Goal: Check status: Check status

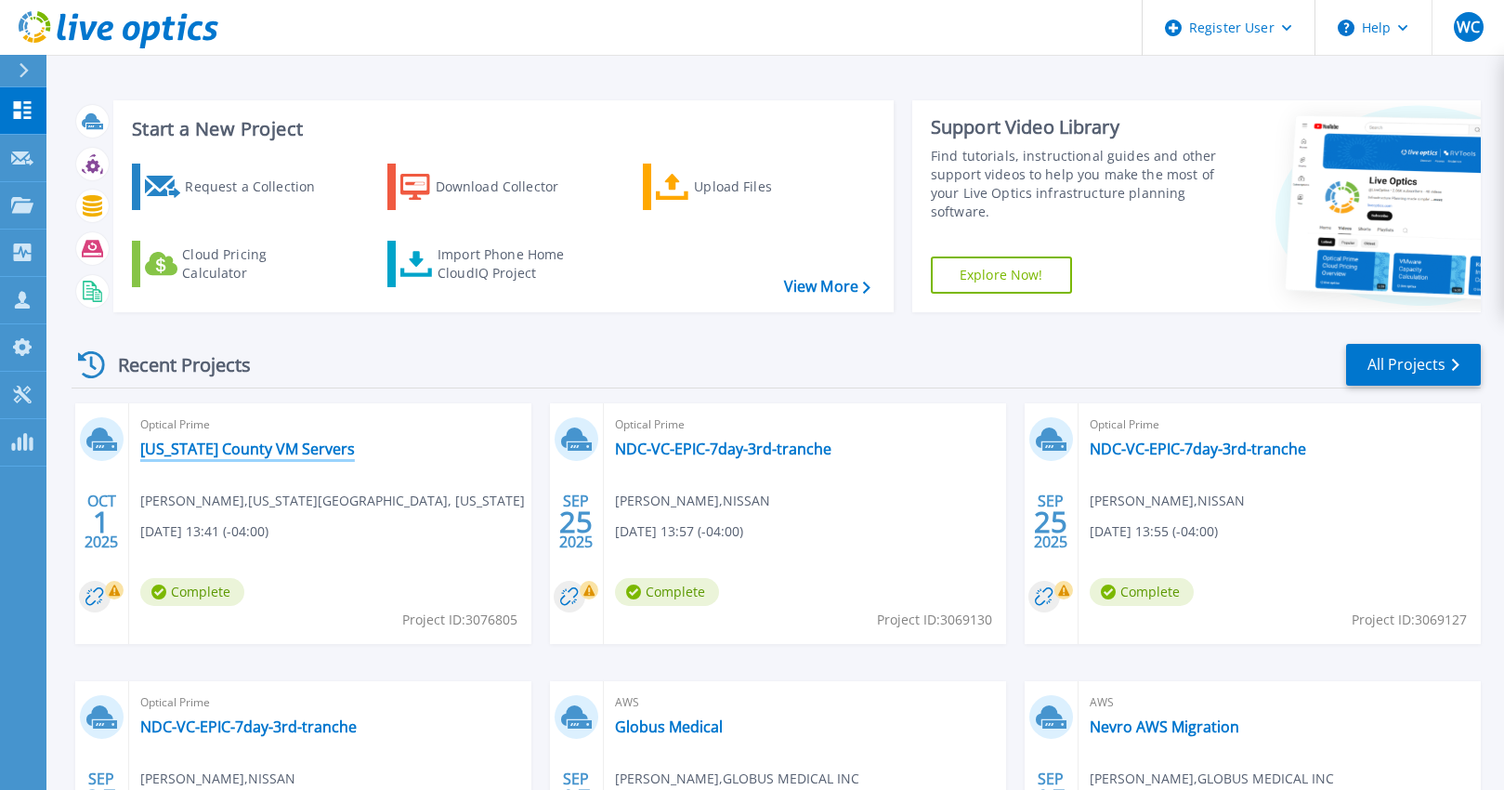
click at [186, 444] on link "[US_STATE] County VM Servers" at bounding box center [247, 448] width 215 height 19
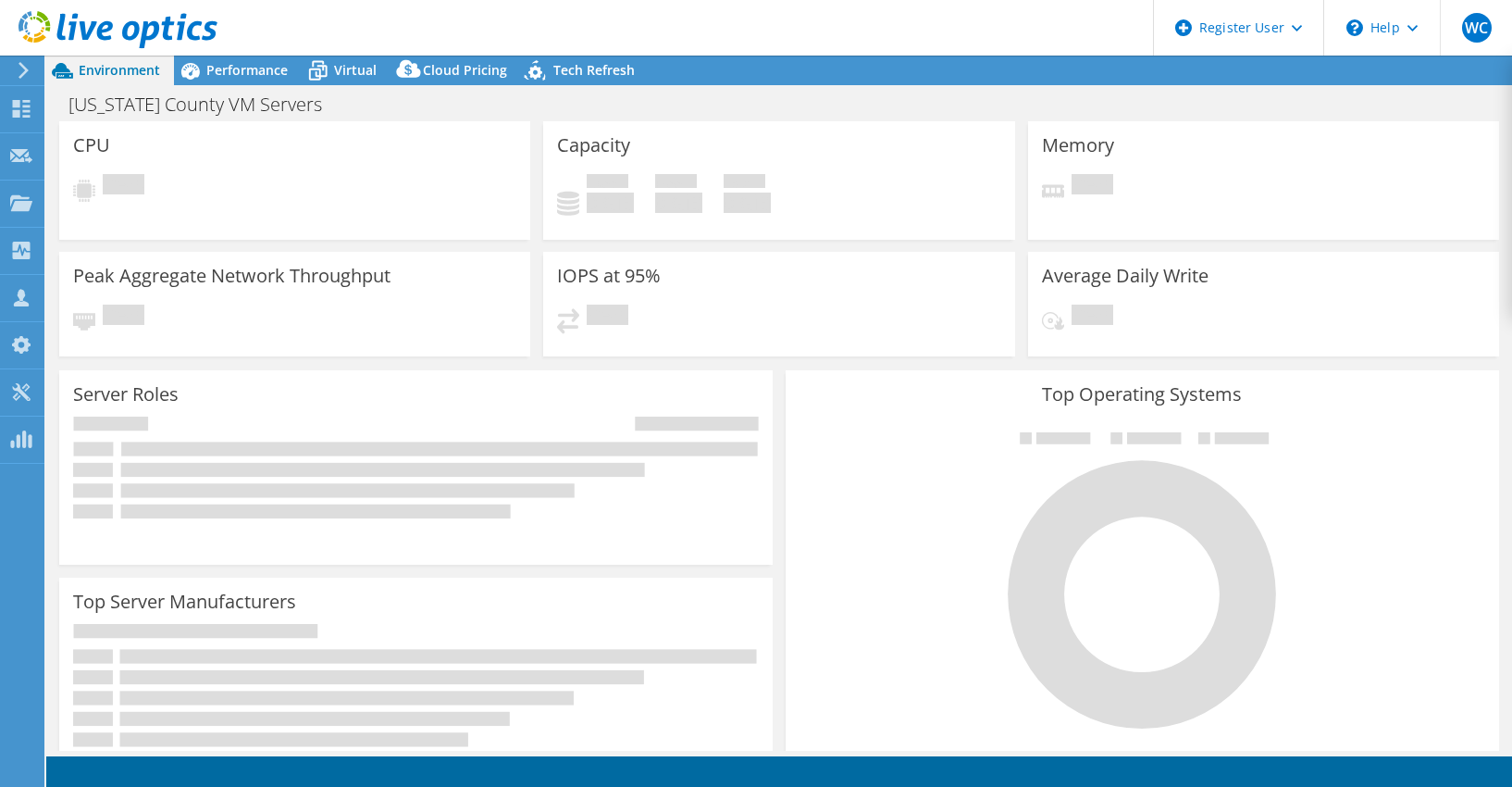
select select "USD"
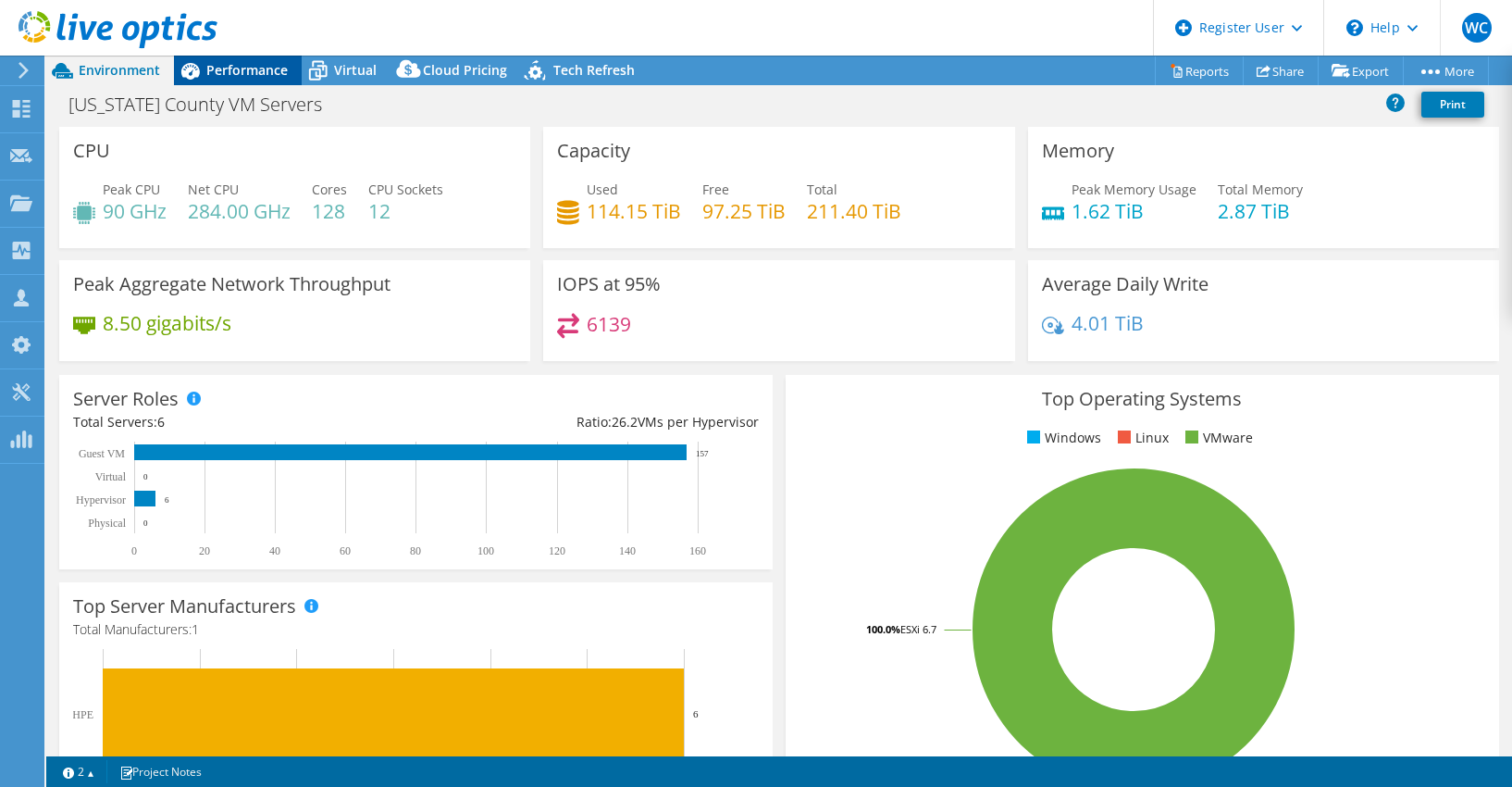
click at [226, 68] on span "Performance" at bounding box center [247, 70] width 82 height 18
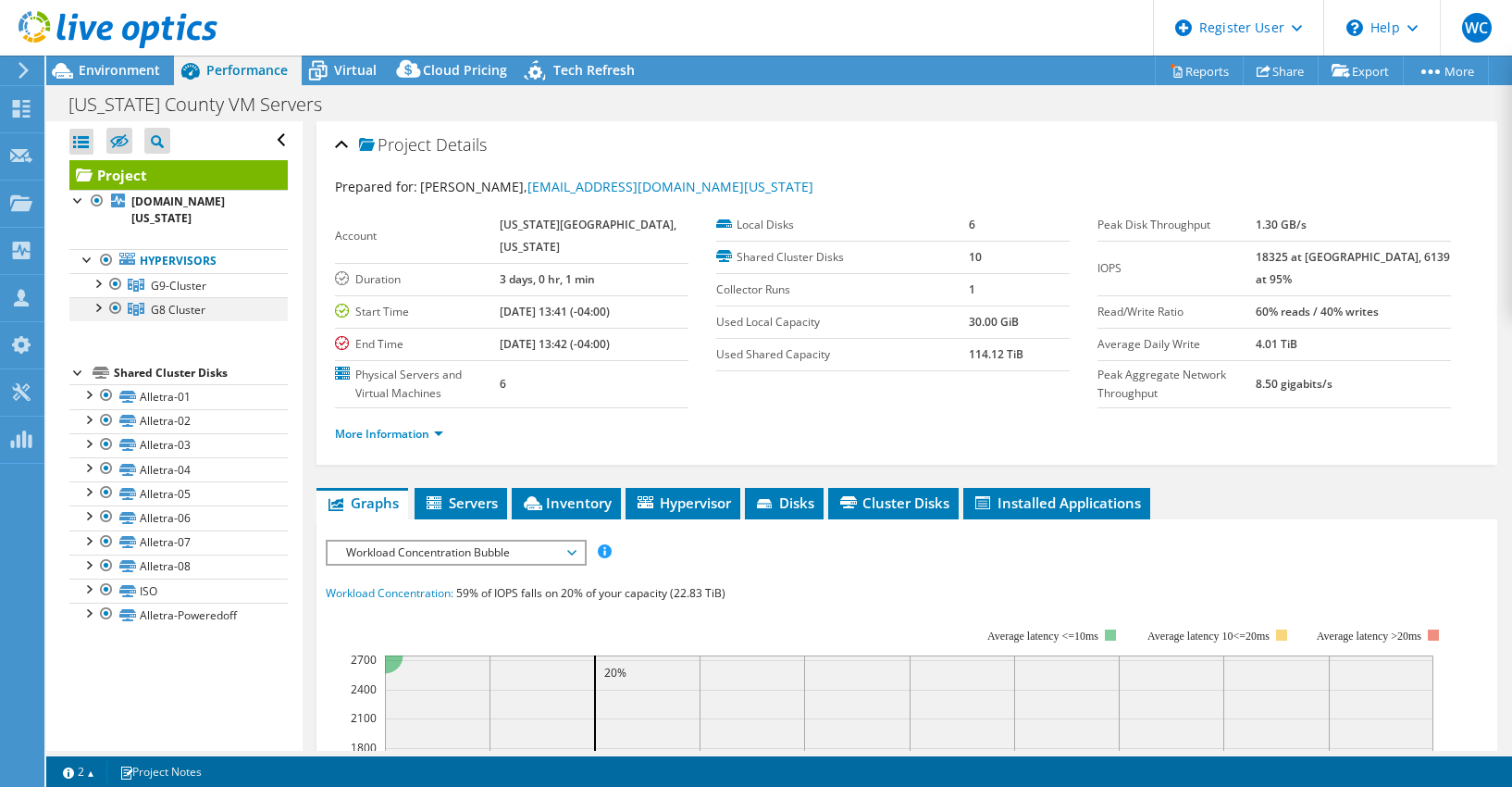
click at [117, 297] on div at bounding box center [116, 308] width 19 height 22
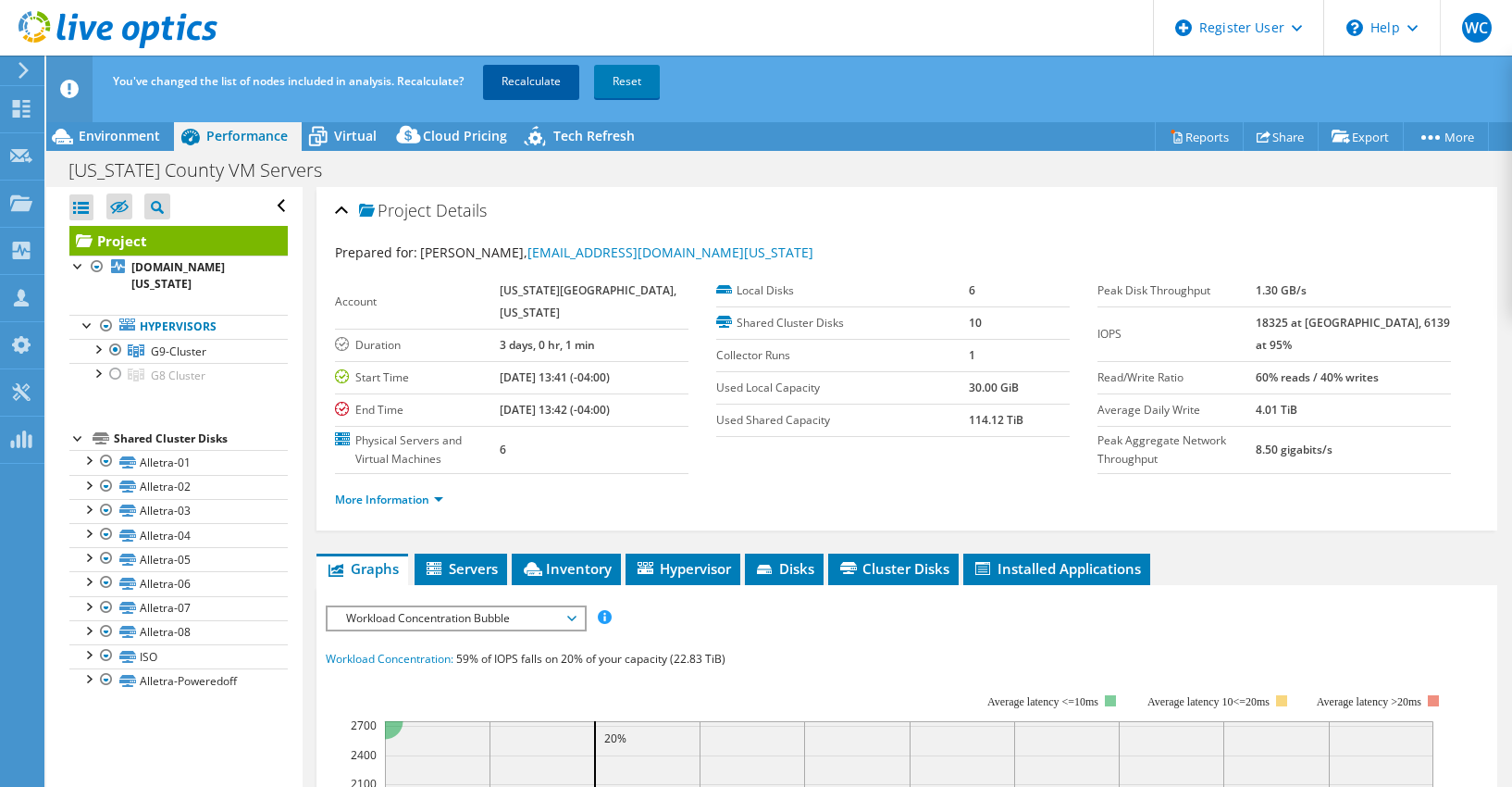
click at [536, 79] on link "Recalculate" at bounding box center [531, 81] width 97 height 33
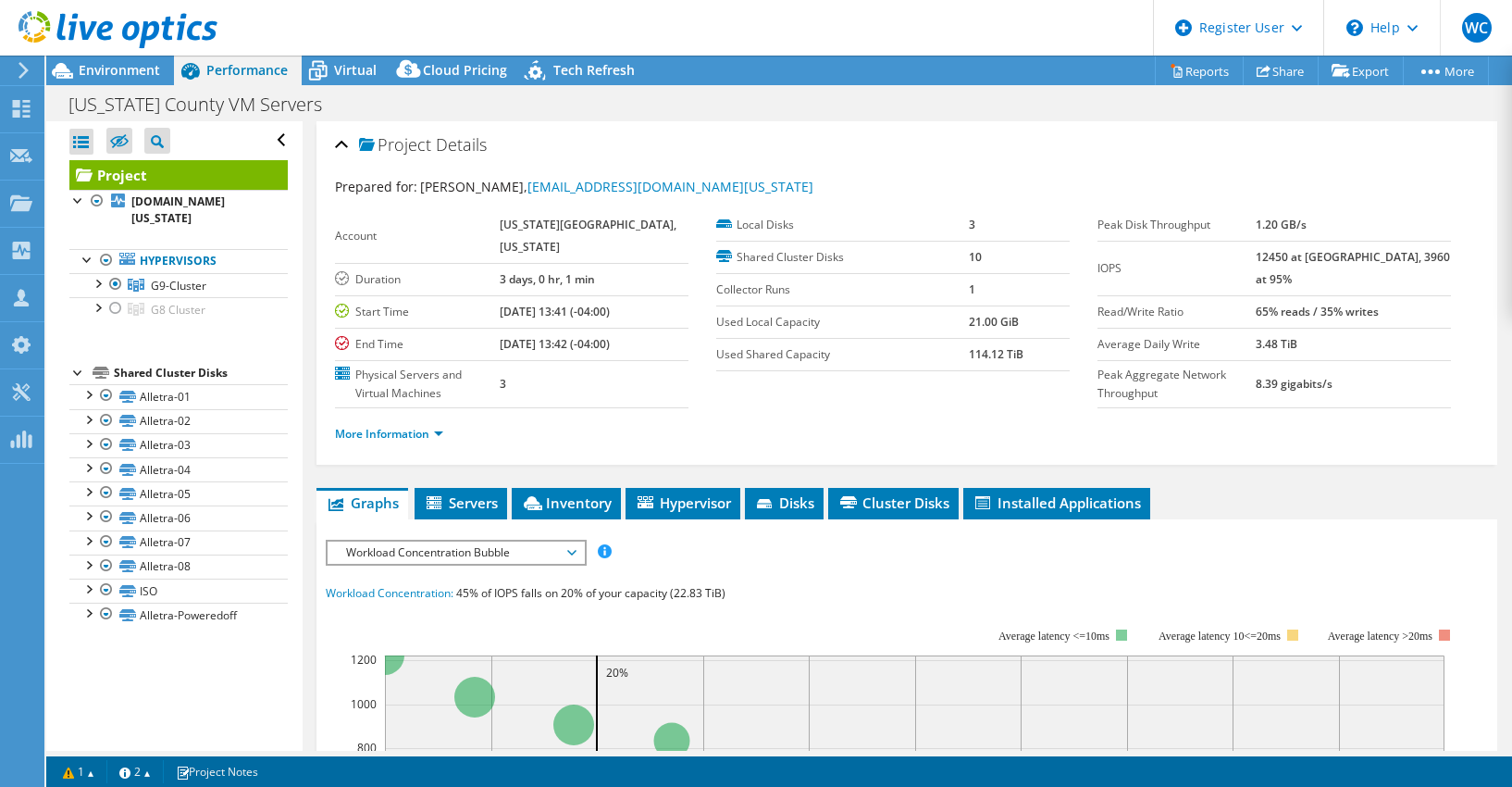
click at [21, 71] on icon at bounding box center [24, 70] width 14 height 17
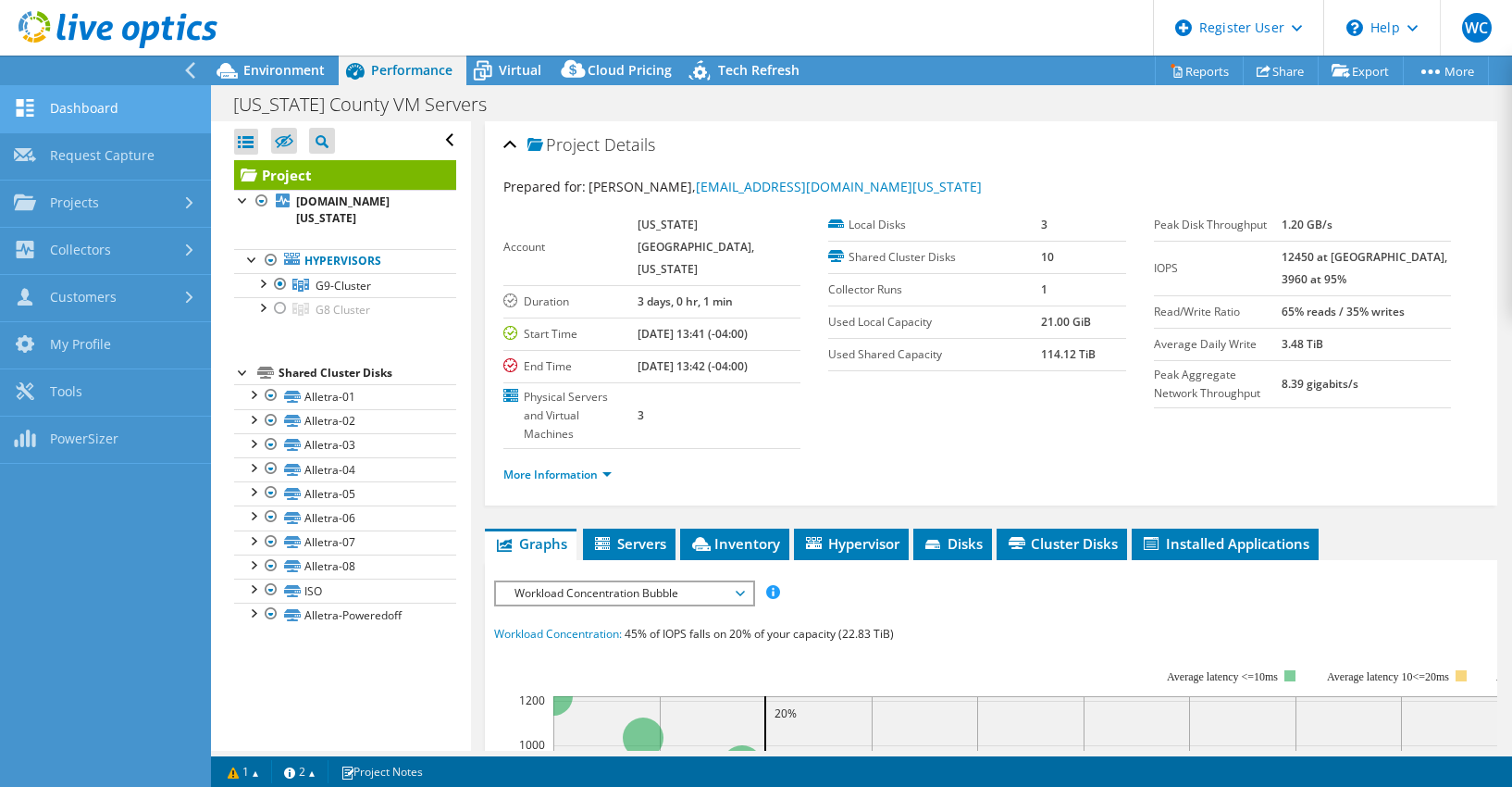
click at [73, 102] on link "Dashboard" at bounding box center [106, 109] width 211 height 47
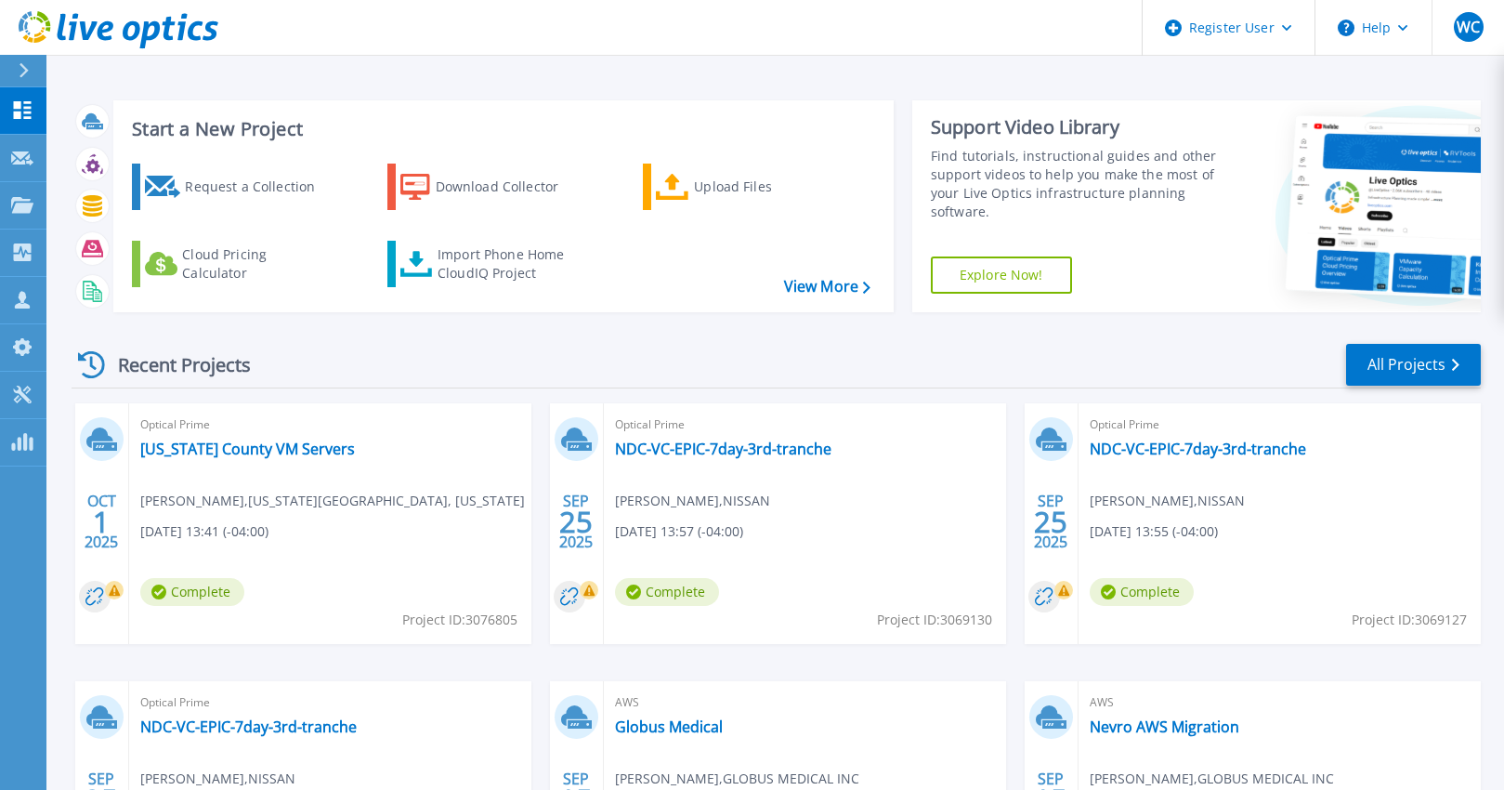
click at [467, 621] on span "Project ID: 3076805" at bounding box center [459, 619] width 115 height 20
drag, startPoint x: 516, startPoint y: 621, endPoint x: 467, endPoint y: 621, distance: 48.3
click at [467, 621] on span "Project ID: 3076805" at bounding box center [459, 619] width 115 height 20
copy span "3076805"
click at [203, 453] on link "[US_STATE] County VM Servers" at bounding box center [247, 448] width 215 height 19
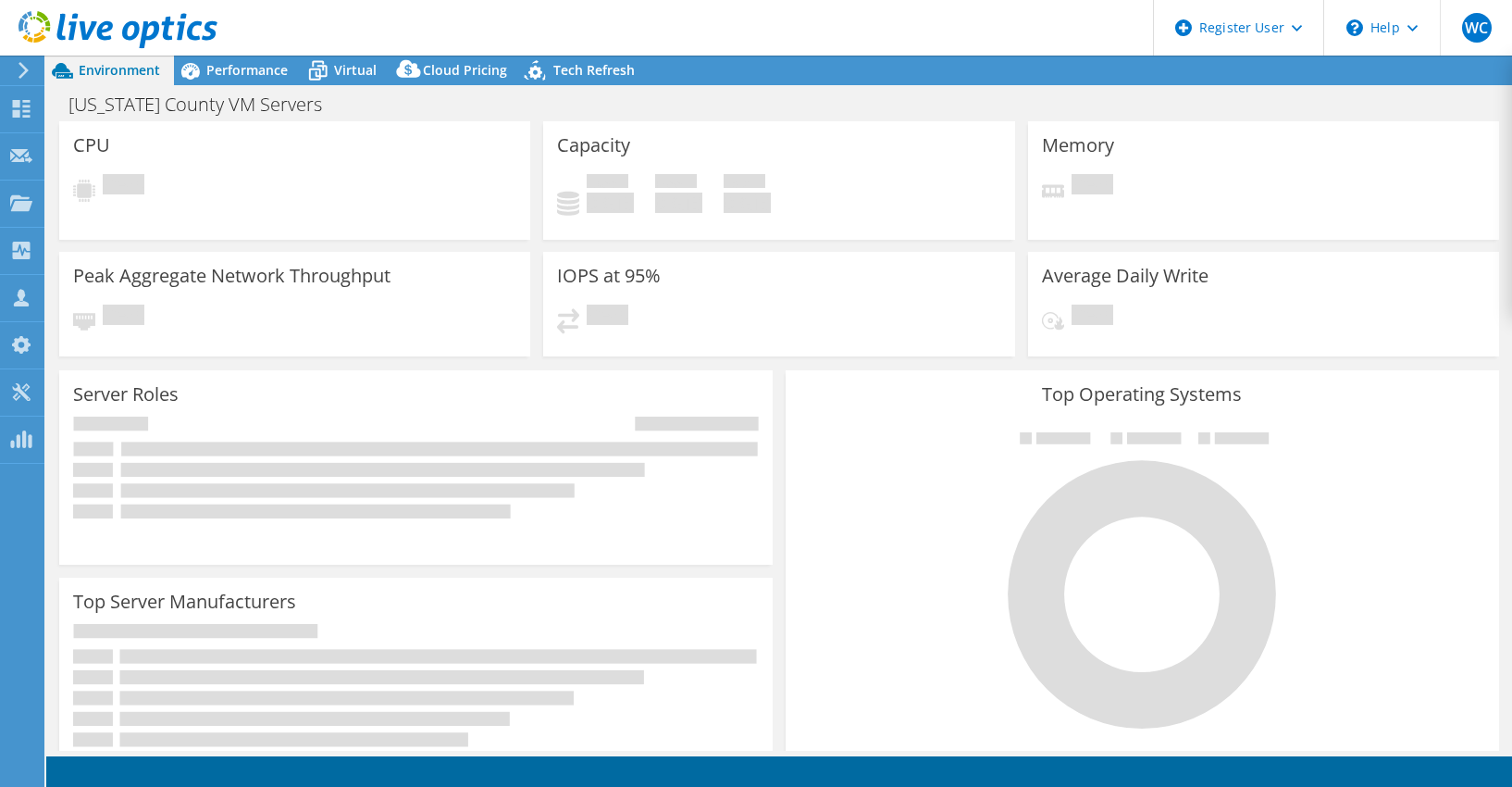
select select "USD"
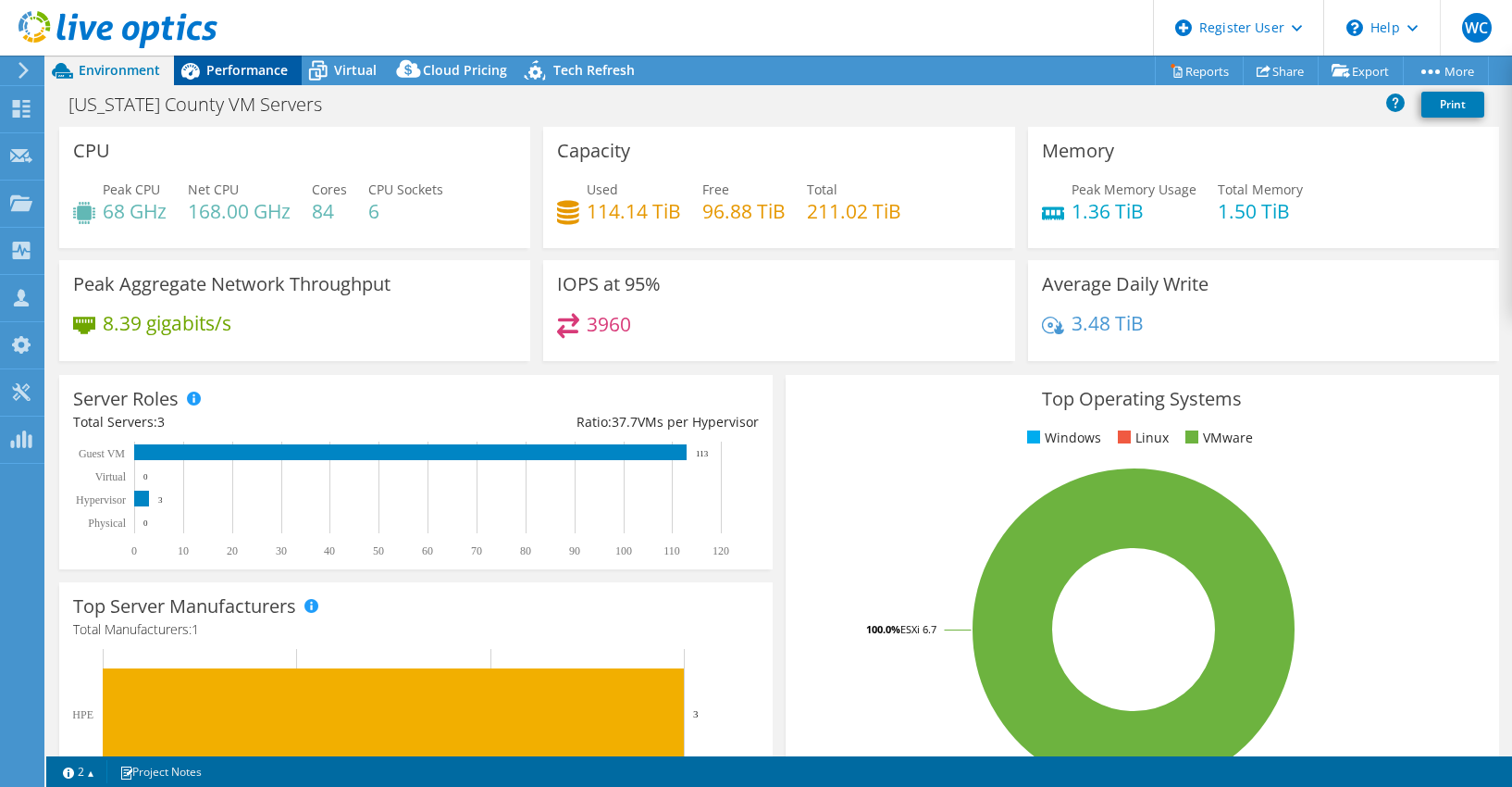
click at [230, 60] on div "Performance" at bounding box center [238, 71] width 127 height 30
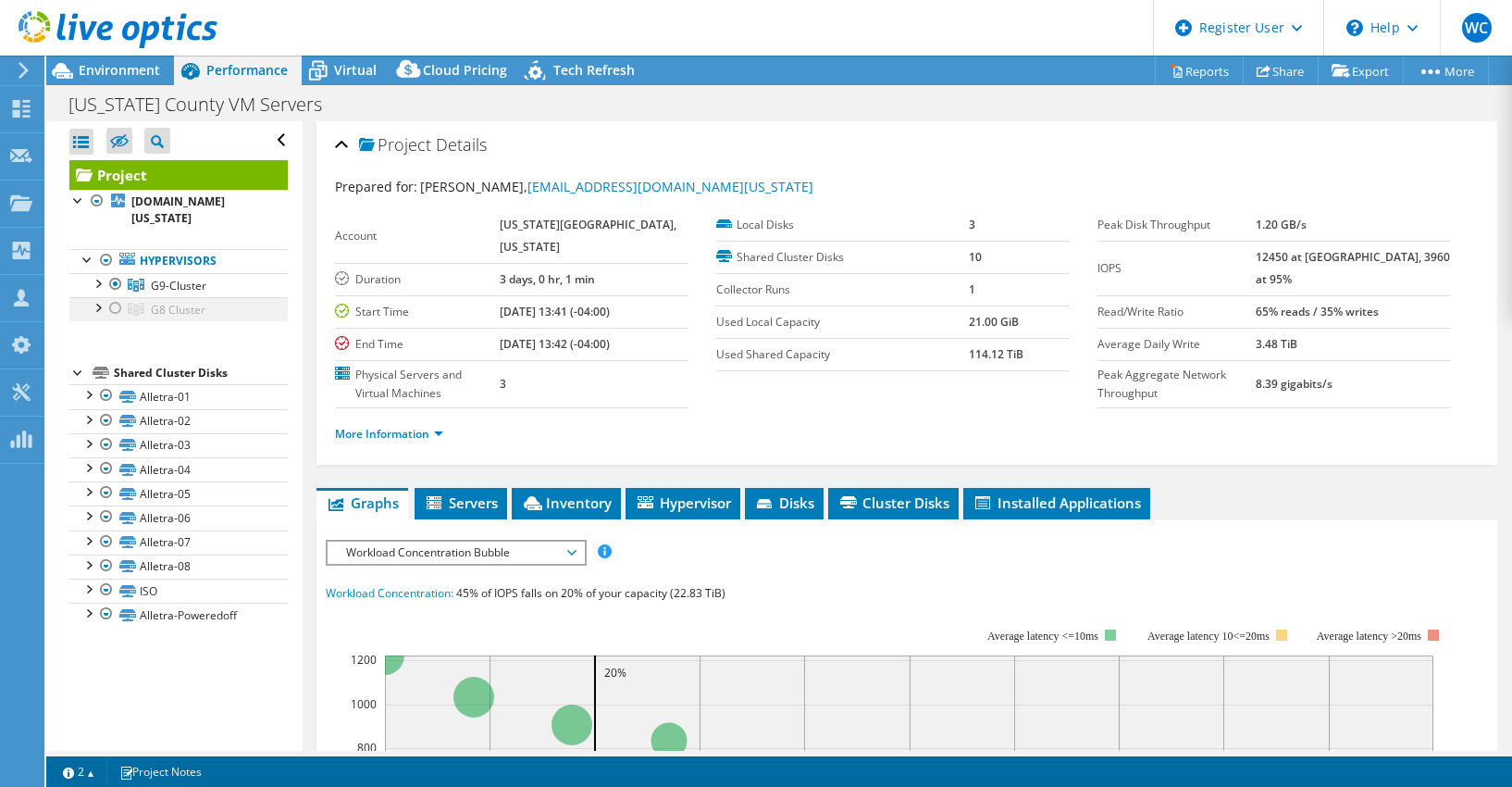
click at [117, 297] on div at bounding box center [116, 308] width 19 height 22
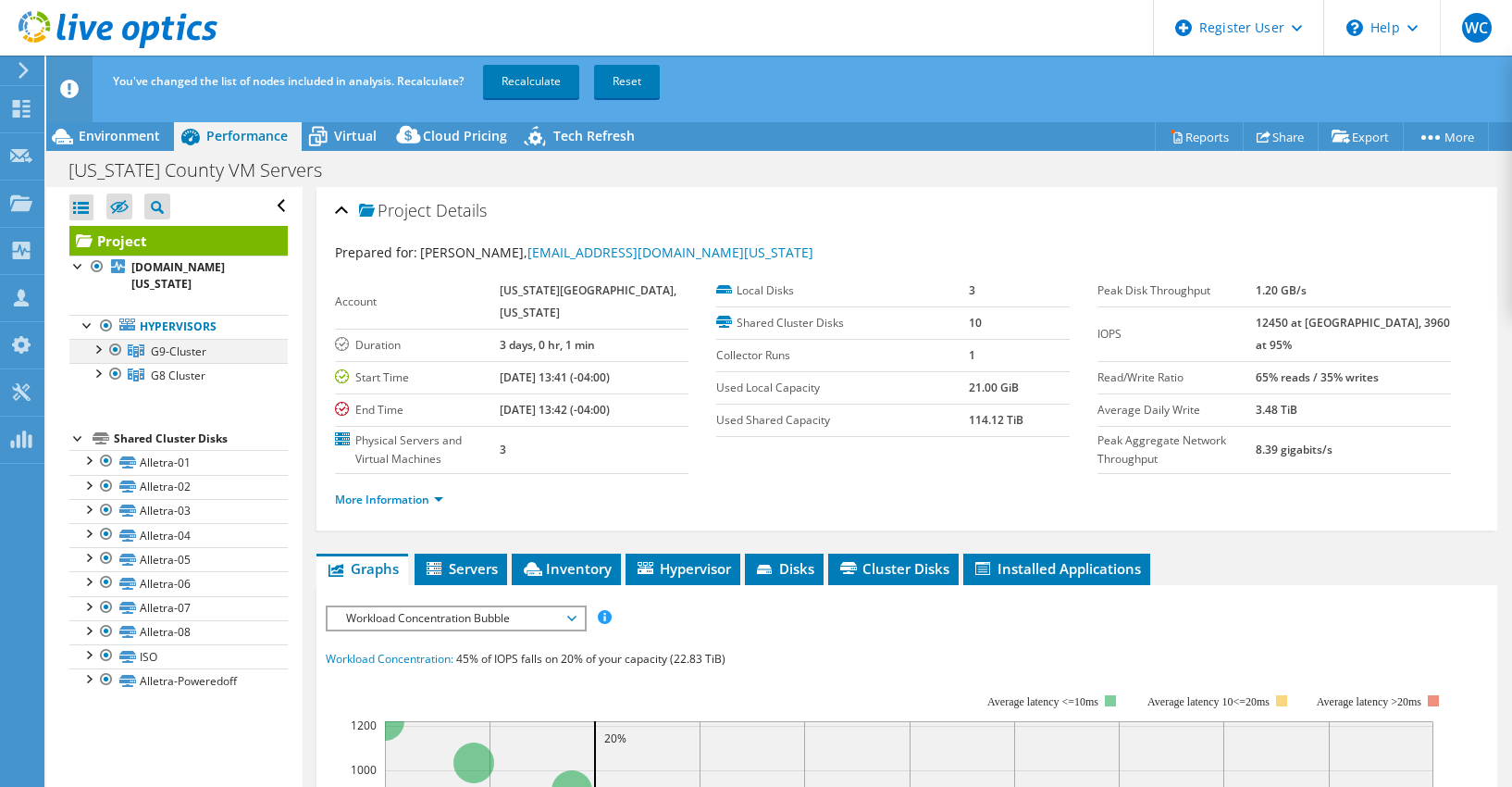
click at [118, 339] on div at bounding box center [116, 350] width 19 height 22
click at [511, 79] on link "Recalculate" at bounding box center [531, 81] width 97 height 33
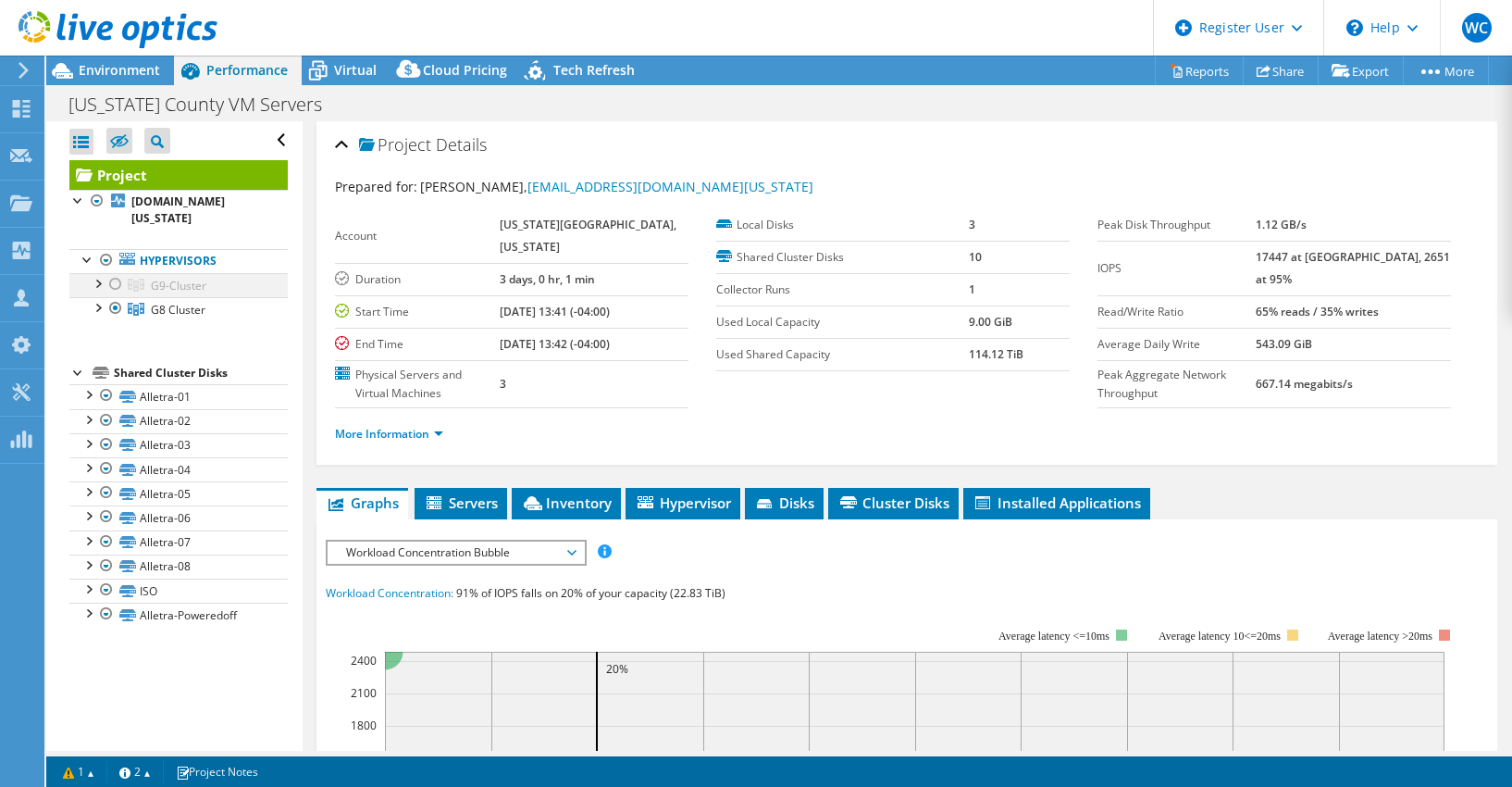
click at [111, 273] on div at bounding box center [116, 284] width 19 height 22
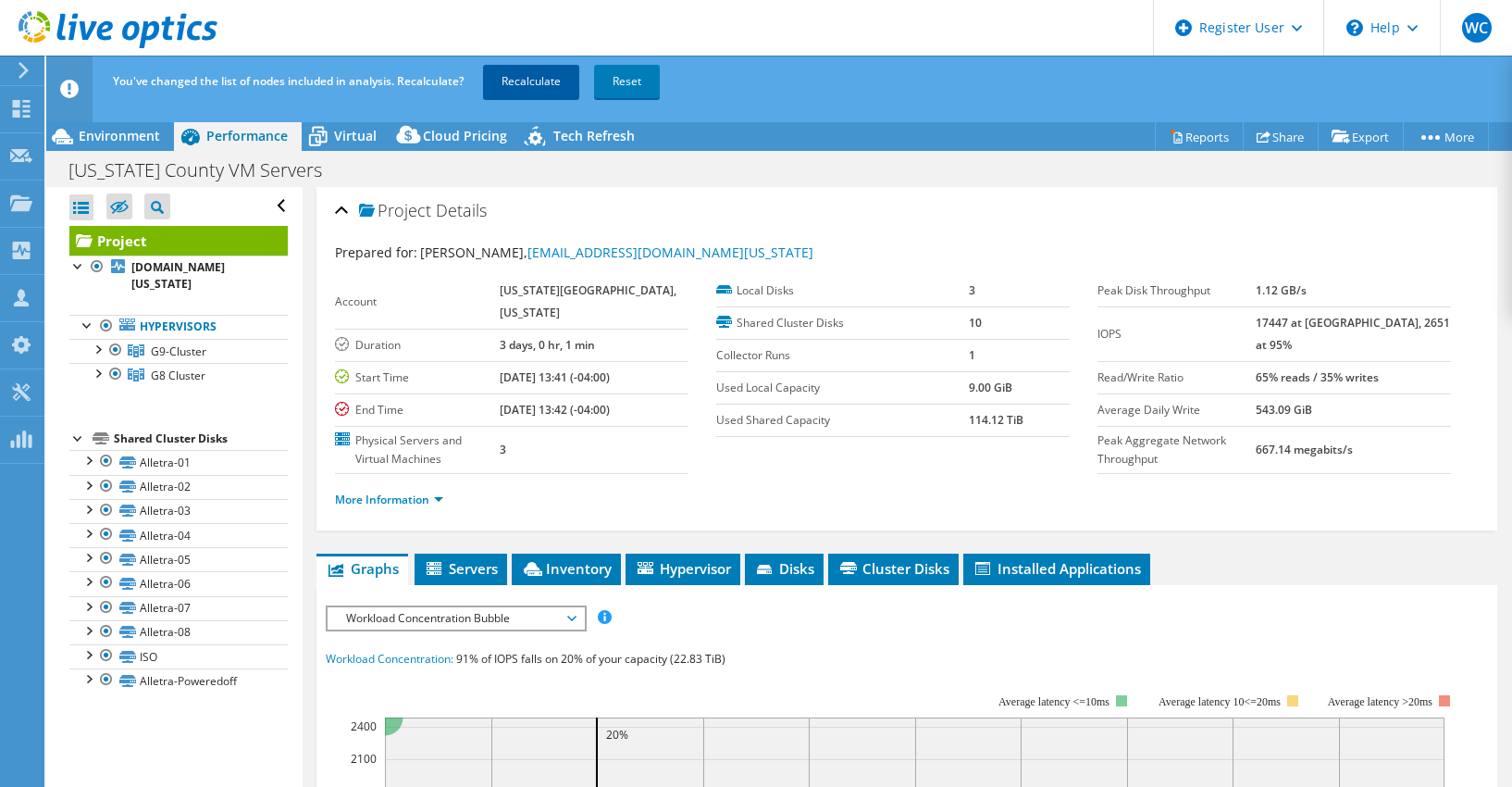
click at [534, 74] on link "Recalculate" at bounding box center [531, 81] width 97 height 33
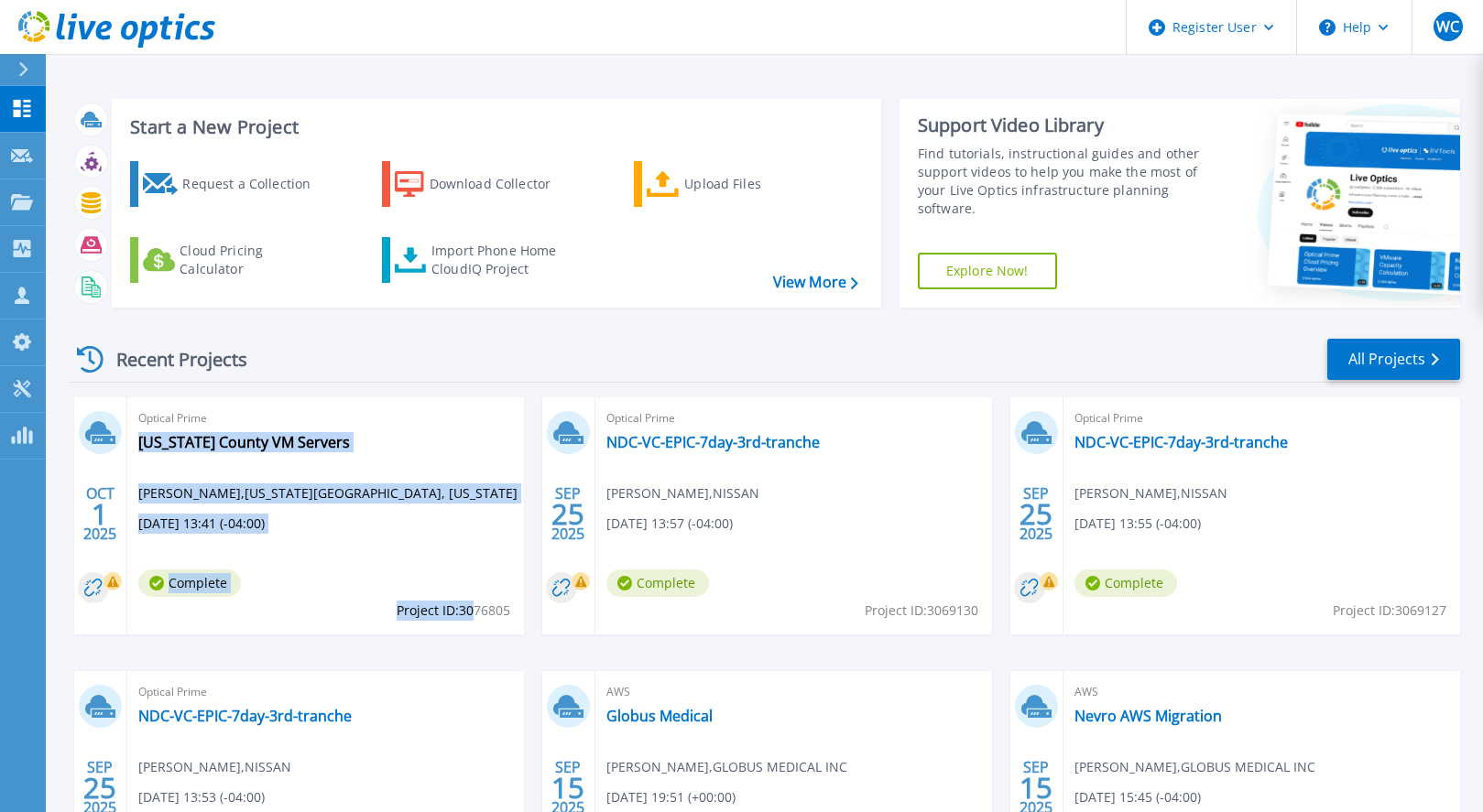
drag, startPoint x: 512, startPoint y: 613, endPoint x: 476, endPoint y: 614, distance: 36.0
click at [476, 614] on div "Optical Prime Delaware County VM Servers Michael Campellone , DELAWARE COUNTY, …" at bounding box center [325, 515] width 396 height 237
click at [471, 615] on span "Project ID: 3076805" at bounding box center [453, 610] width 113 height 20
click at [465, 622] on div "Optical Prime Delaware County VM Servers Michael Campellone , DELAWARE COUNTY, …" at bounding box center [325, 515] width 396 height 237
drag, startPoint x: 512, startPoint y: 611, endPoint x: 480, endPoint y: 613, distance: 32.1
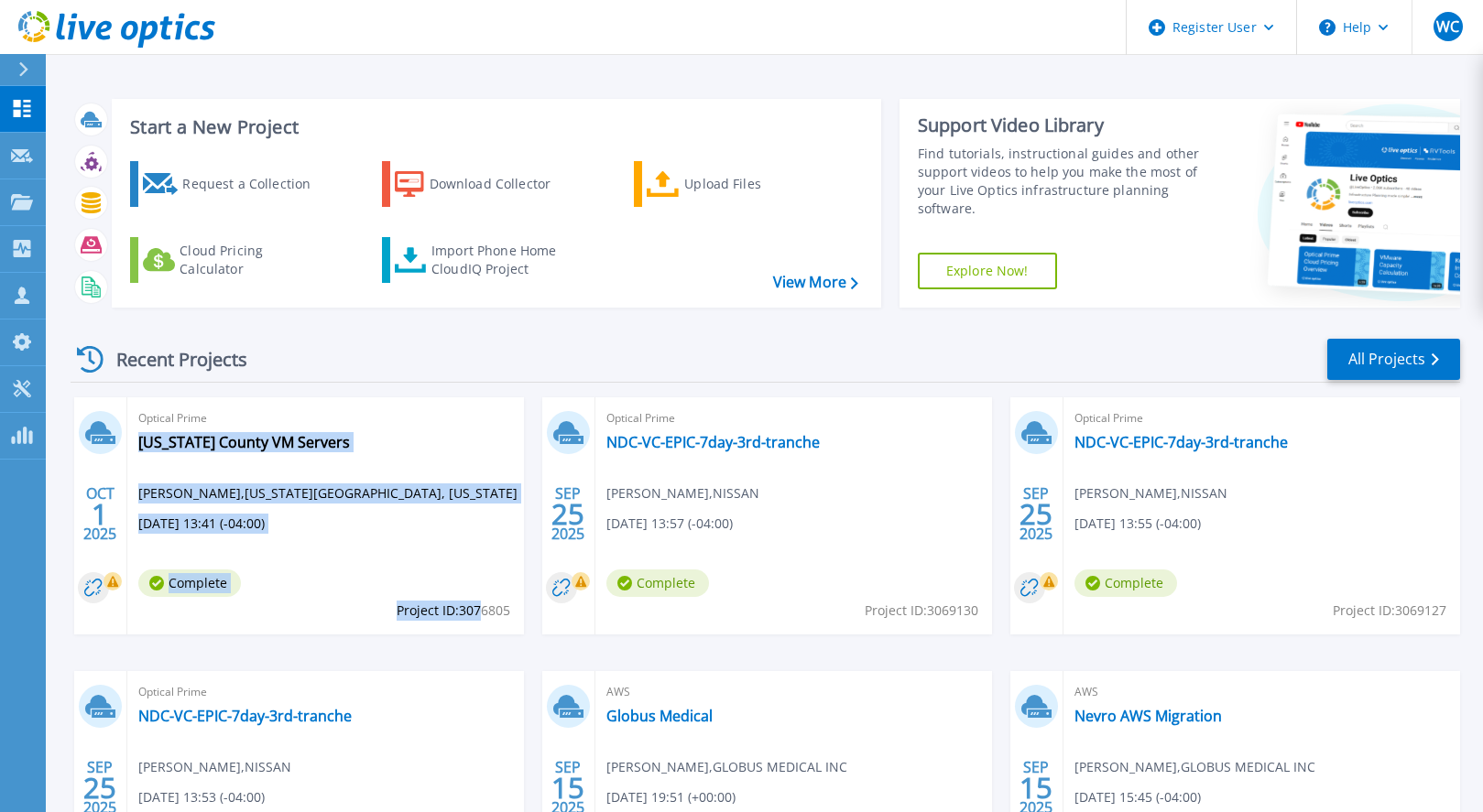
click at [480, 613] on div "Optical Prime Delaware County VM Servers Michael Campellone , DELAWARE COUNTY, …" at bounding box center [325, 515] width 396 height 237
click at [464, 611] on span "Project ID: 3076805" at bounding box center [453, 610] width 113 height 20
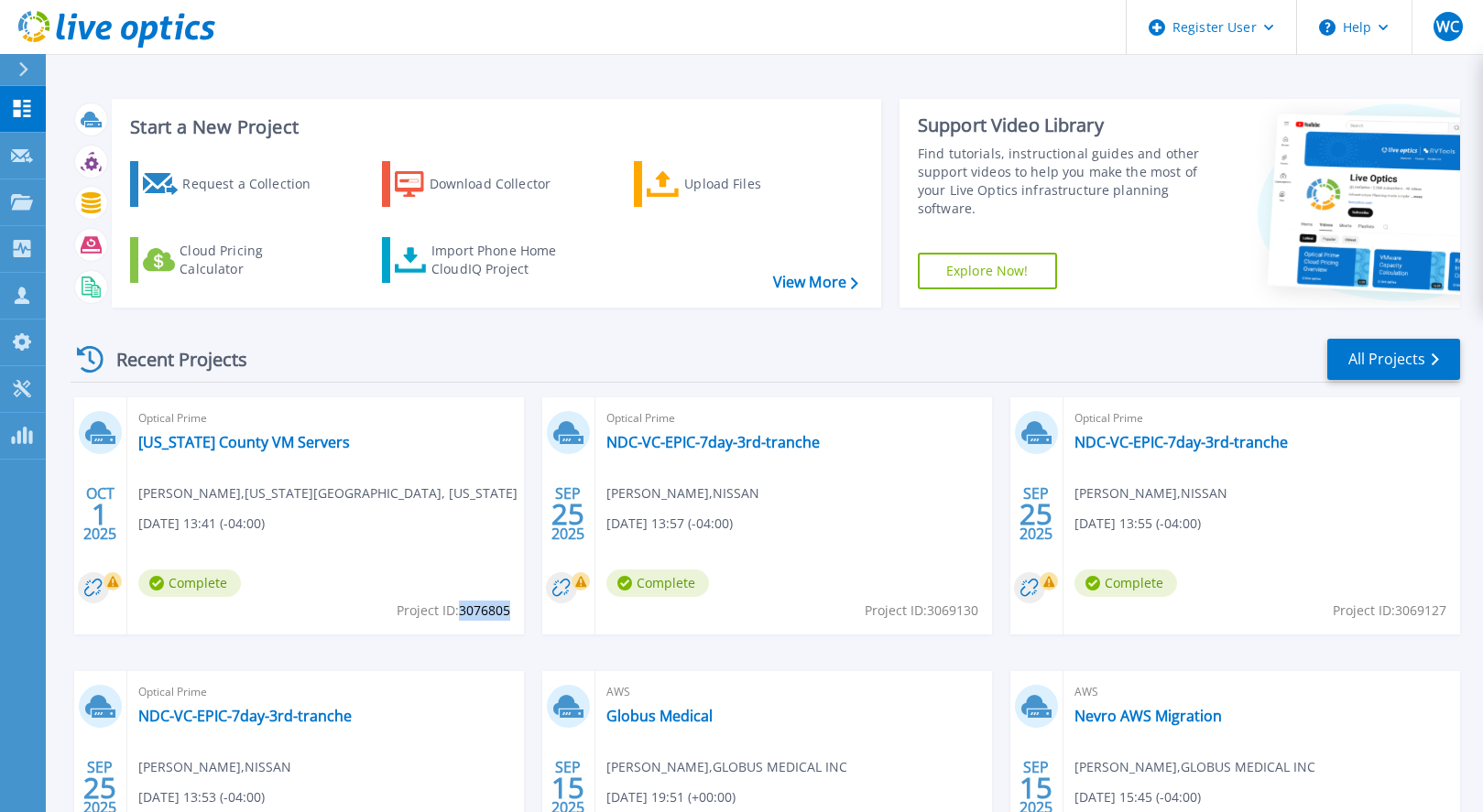
drag, startPoint x: 461, startPoint y: 613, endPoint x: 509, endPoint y: 613, distance: 48.0
click at [509, 613] on span "Project ID: 3076805" at bounding box center [453, 610] width 113 height 20
copy span "3076805"
